Goal: Transaction & Acquisition: Purchase product/service

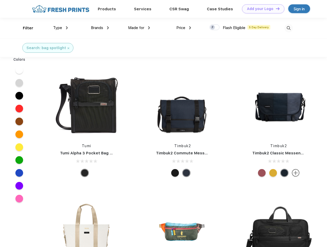
click at [262, 9] on link "Add your Logo Design Tool" at bounding box center [263, 8] width 42 height 9
click at [0, 0] on div "Design Tool" at bounding box center [0, 0] width 0 height 0
click at [276, 8] on link "Add your Logo Design Tool" at bounding box center [263, 8] width 42 height 9
click at [25, 28] on div "Filter" at bounding box center [28, 28] width 11 height 6
click at [61, 28] on span "Type" at bounding box center [57, 27] width 9 height 5
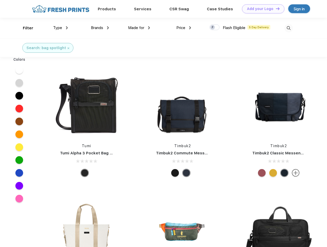
click at [100, 28] on span "Brands" at bounding box center [97, 27] width 12 height 5
click at [139, 28] on span "Made for" at bounding box center [136, 27] width 16 height 5
click at [184, 28] on span "Price" at bounding box center [181, 27] width 9 height 5
click at [215, 27] on div at bounding box center [215, 27] width 10 height 6
click at [213, 27] on input "checkbox" at bounding box center [211, 25] width 3 height 3
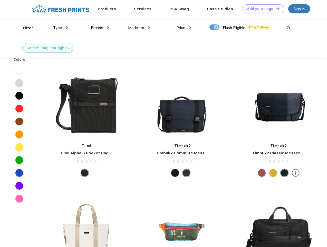
click at [289, 28] on img at bounding box center [289, 28] width 8 height 8
